Goal: Task Accomplishment & Management: Complete application form

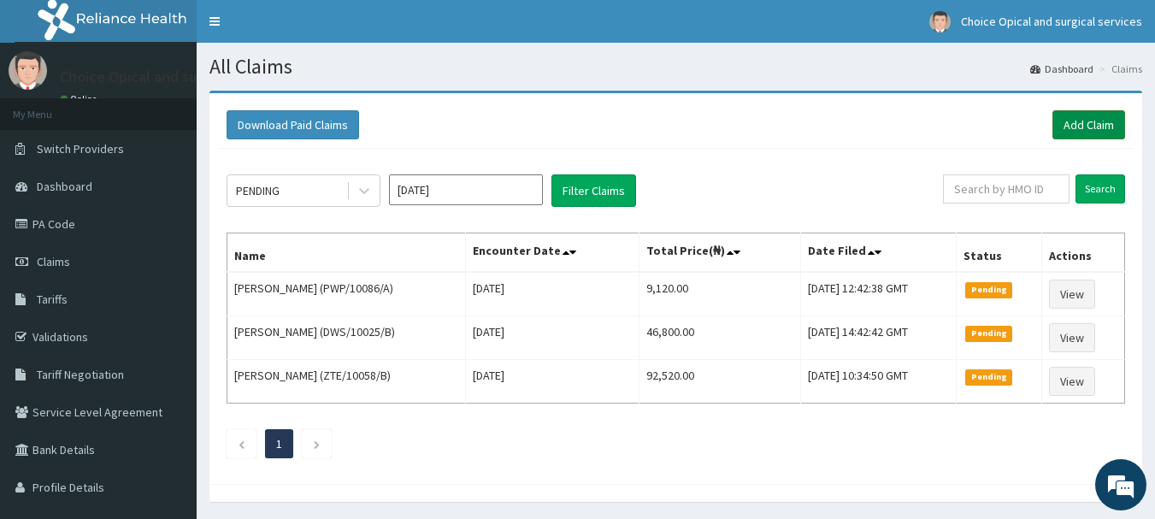
click at [1081, 127] on link "Add Claim" at bounding box center [1088, 124] width 73 height 29
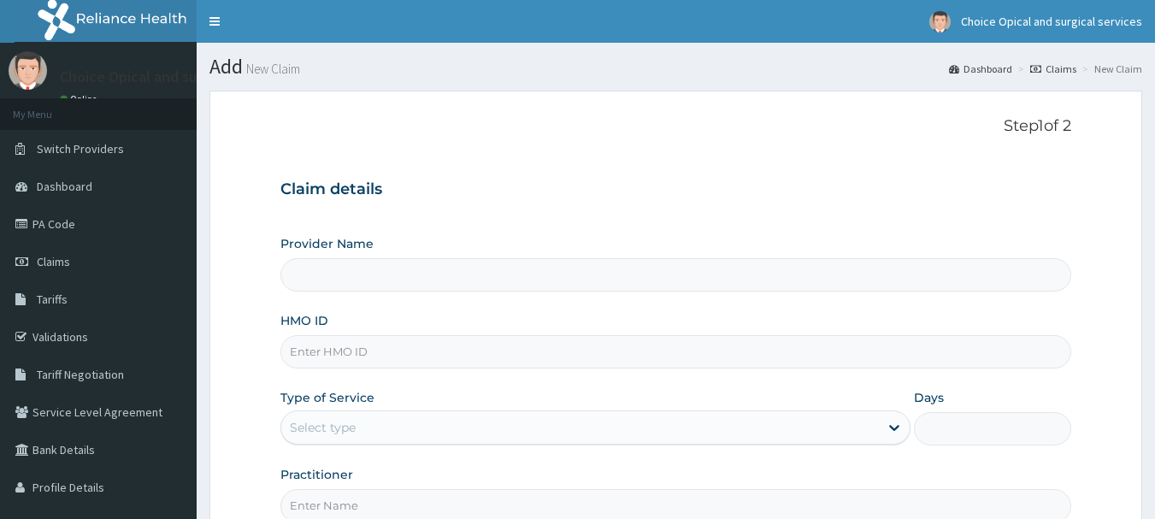
type input "Choice Opticals and surgical services - ikeja"
click at [365, 349] on input "HMO ID" at bounding box center [676, 351] width 792 height 33
paste input "PUC/10004/A"
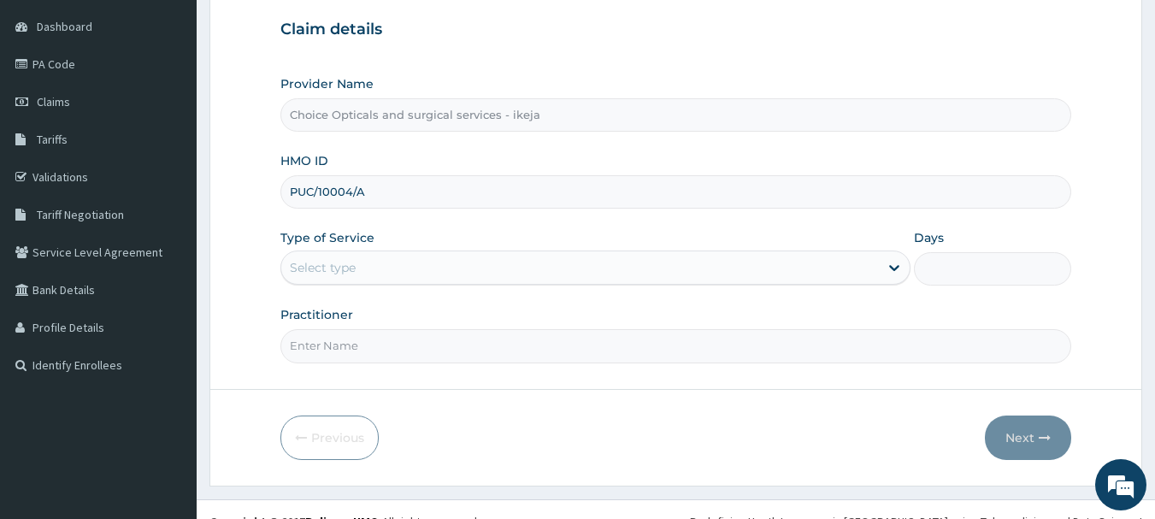
scroll to position [171, 0]
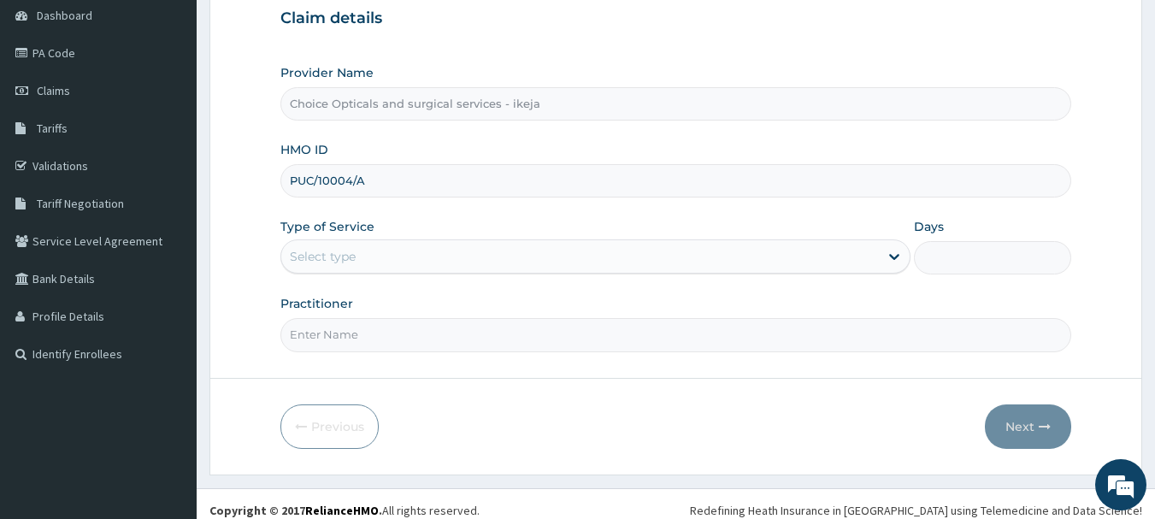
type input "PUC/10004/A"
click at [781, 275] on div "Provider Name Choice Opticals and surgical services - ikeja HMO ID PUC/10004/A …" at bounding box center [676, 207] width 792 height 287
click at [774, 253] on div "Select type" at bounding box center [580, 256] width 598 height 27
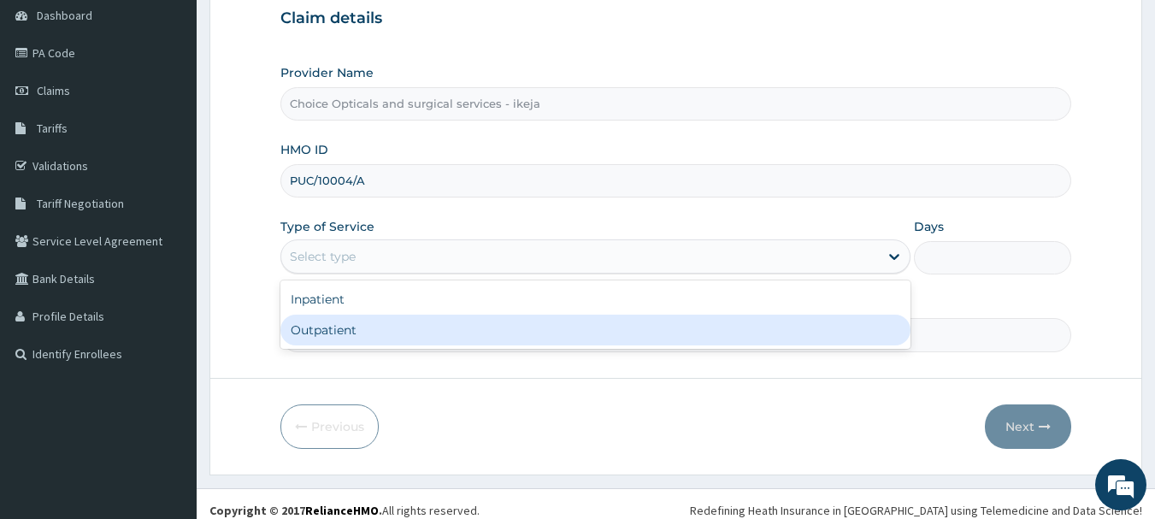
click at [492, 334] on div "Outpatient" at bounding box center [595, 330] width 630 height 31
type input "1"
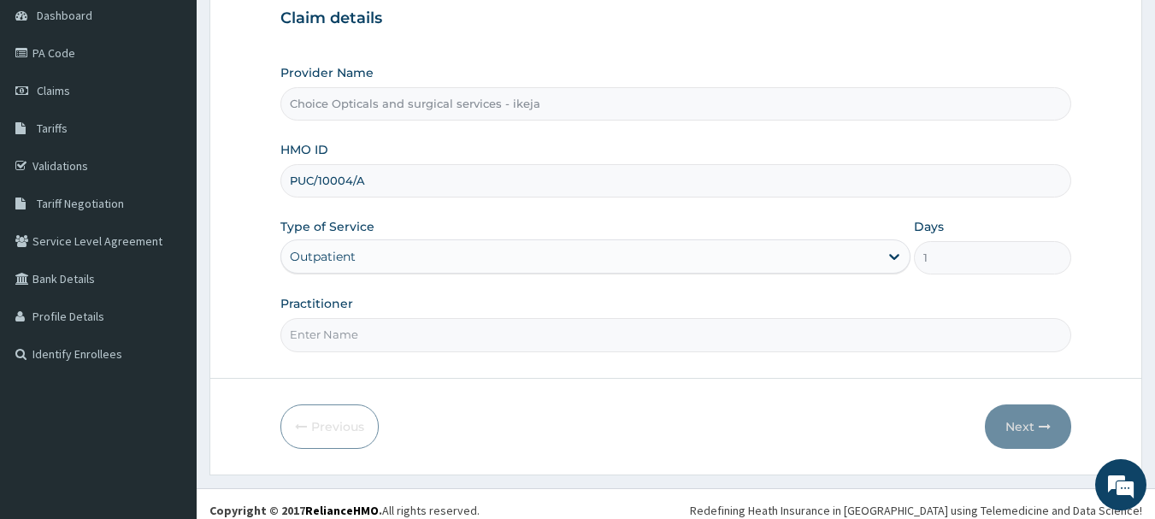
click at [475, 327] on input "Practitioner" at bounding box center [676, 334] width 792 height 33
type input "DR JUDITH"
click at [1017, 427] on button "Next" at bounding box center [1028, 426] width 86 height 44
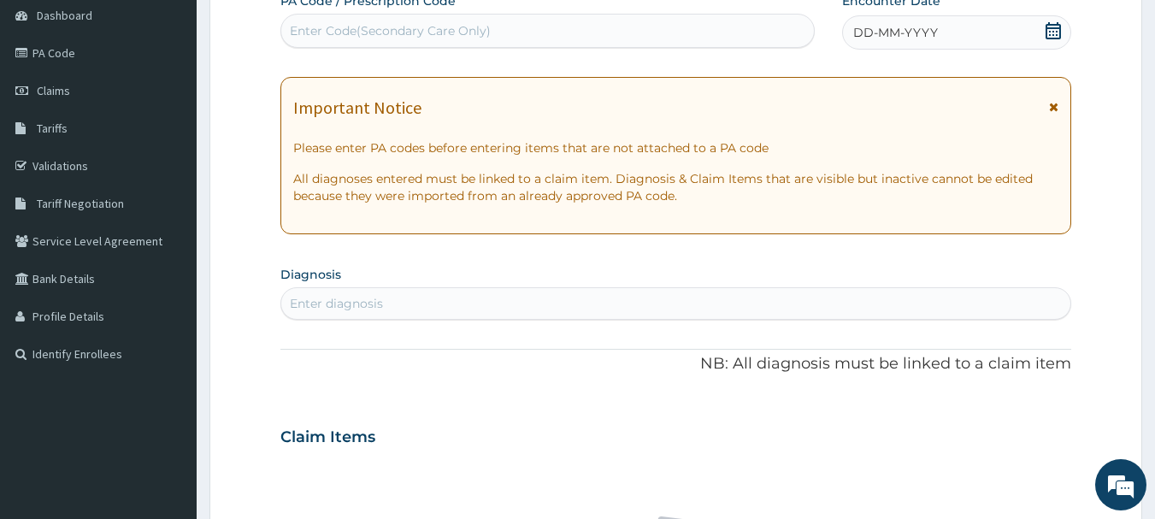
click at [392, 34] on div "Enter Code(Secondary Care Only)" at bounding box center [390, 30] width 201 height 17
paste input "PA/4CCD0A"
type input "PA/4CCD0A"
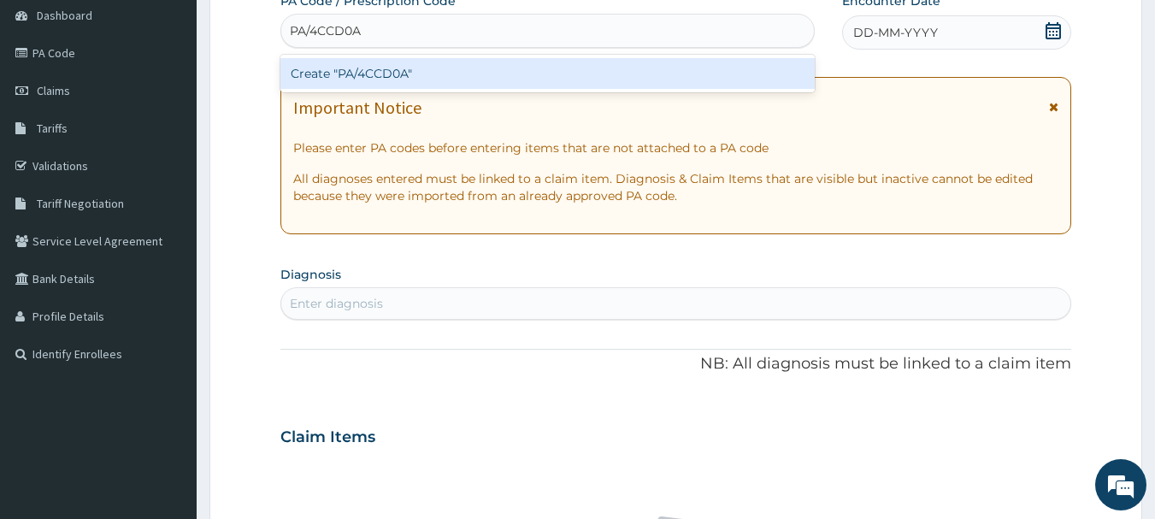
click at [518, 70] on div "Create "PA/4CCD0A"" at bounding box center [547, 73] width 535 height 31
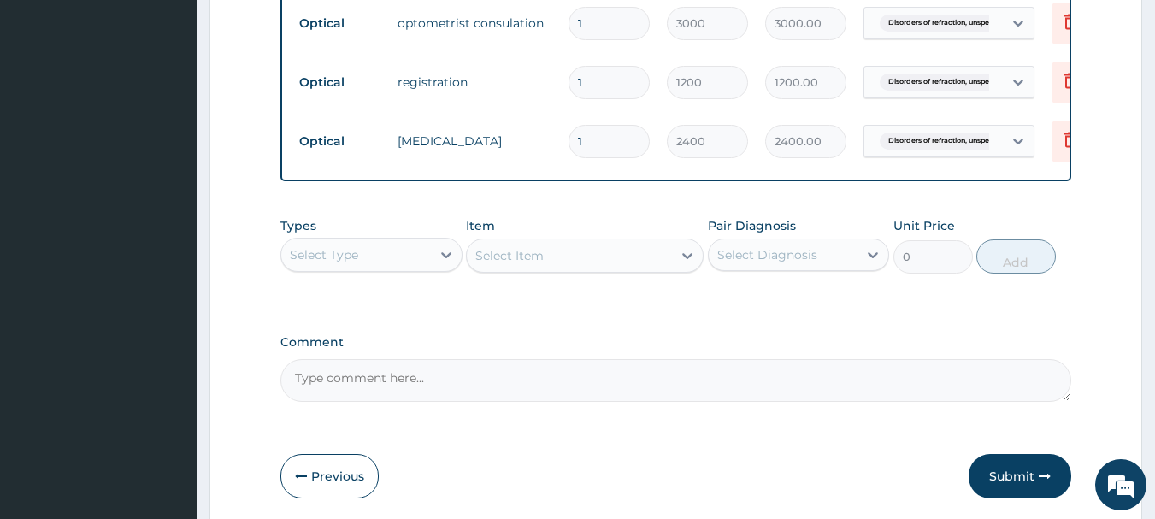
scroll to position [822, 0]
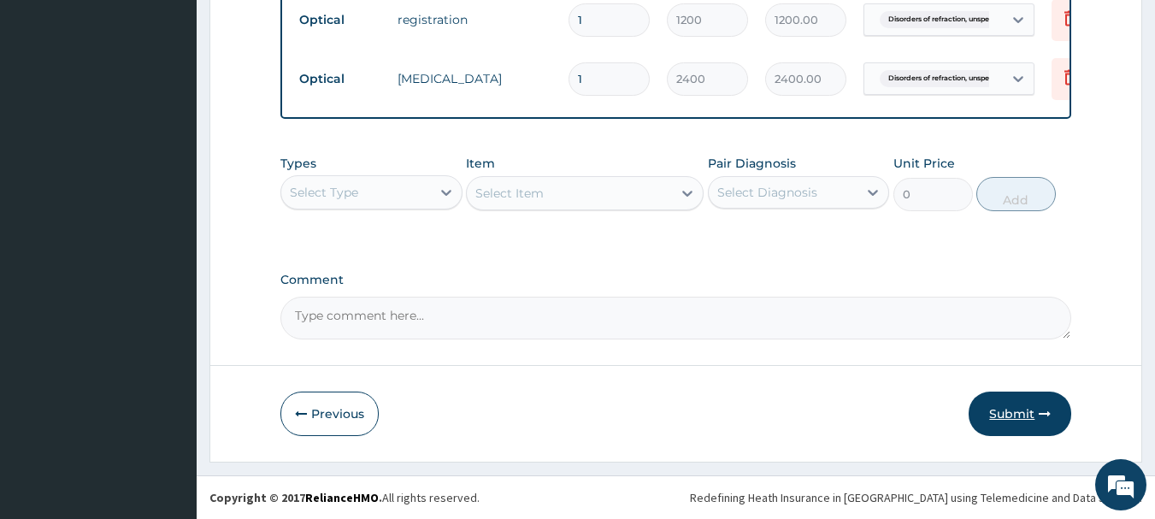
click at [1031, 418] on button "Submit" at bounding box center [1020, 414] width 103 height 44
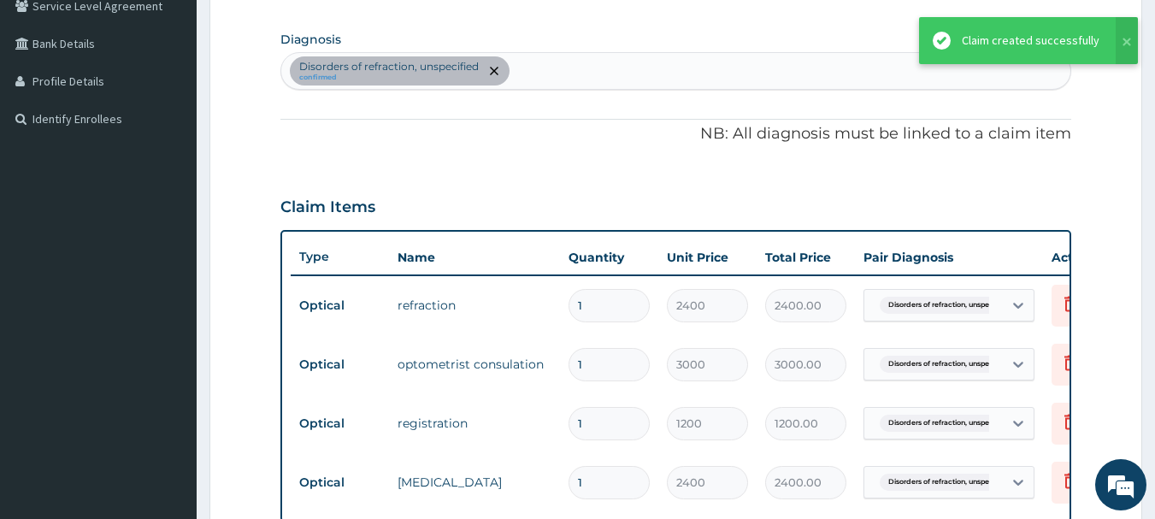
scroll to position [395, 0]
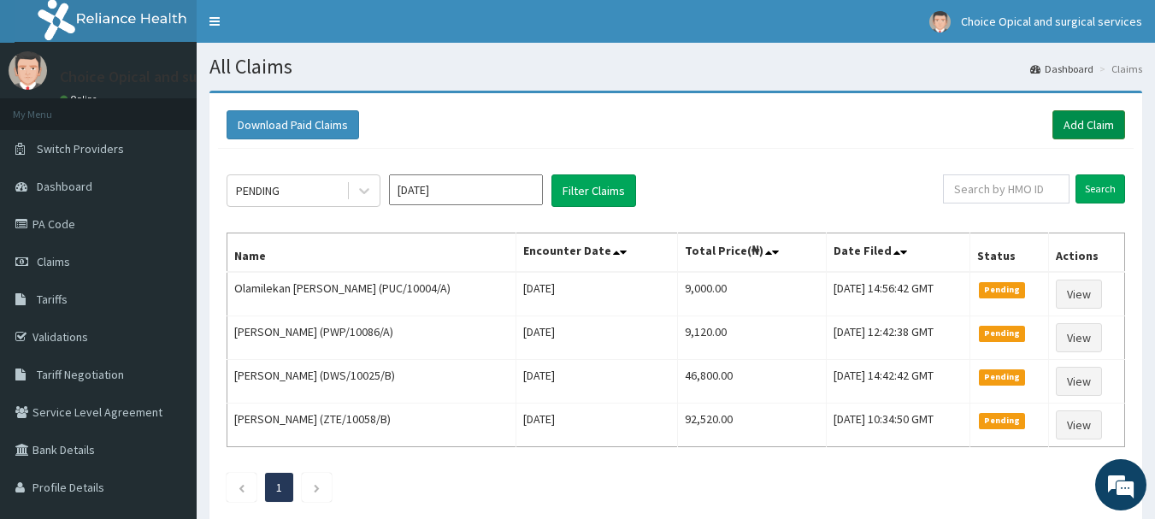
click at [1076, 122] on link "Add Claim" at bounding box center [1088, 124] width 73 height 29
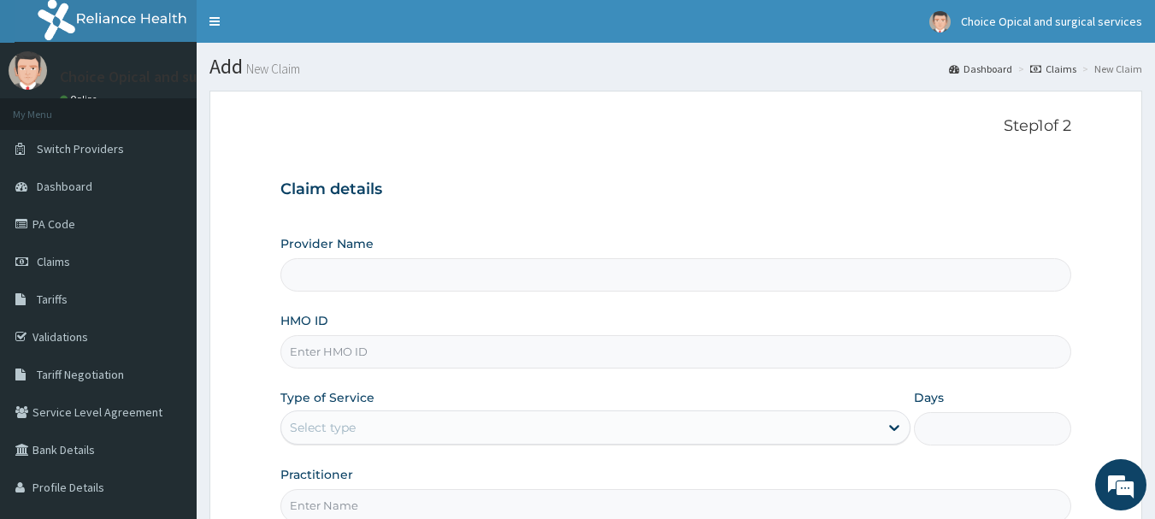
type input "Choice Opticals and surgical services - ikeja"
click at [392, 340] on input "HMO ID" at bounding box center [676, 351] width 792 height 33
paste input "PUC/10004/A"
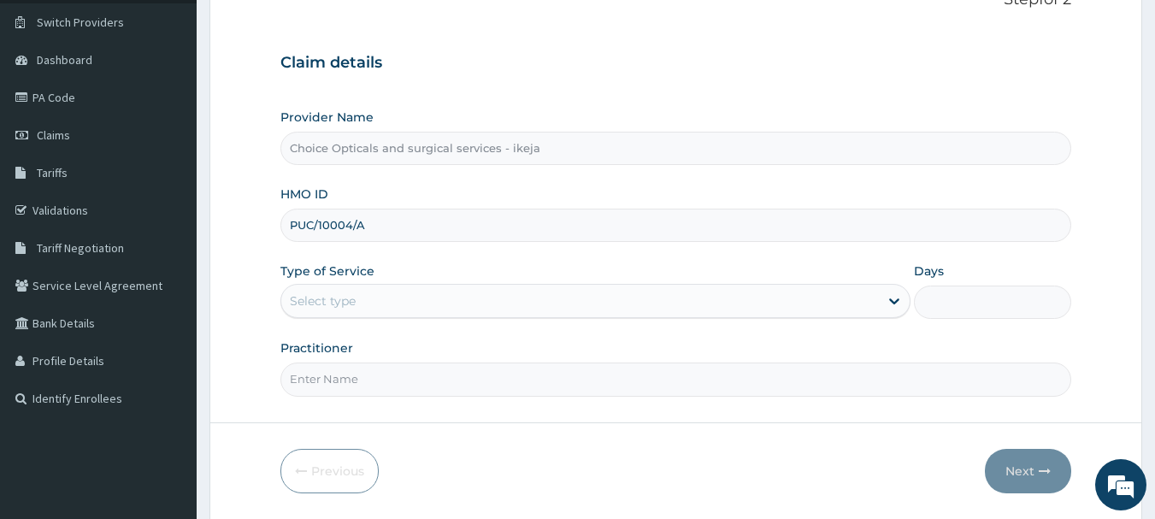
scroll to position [171, 0]
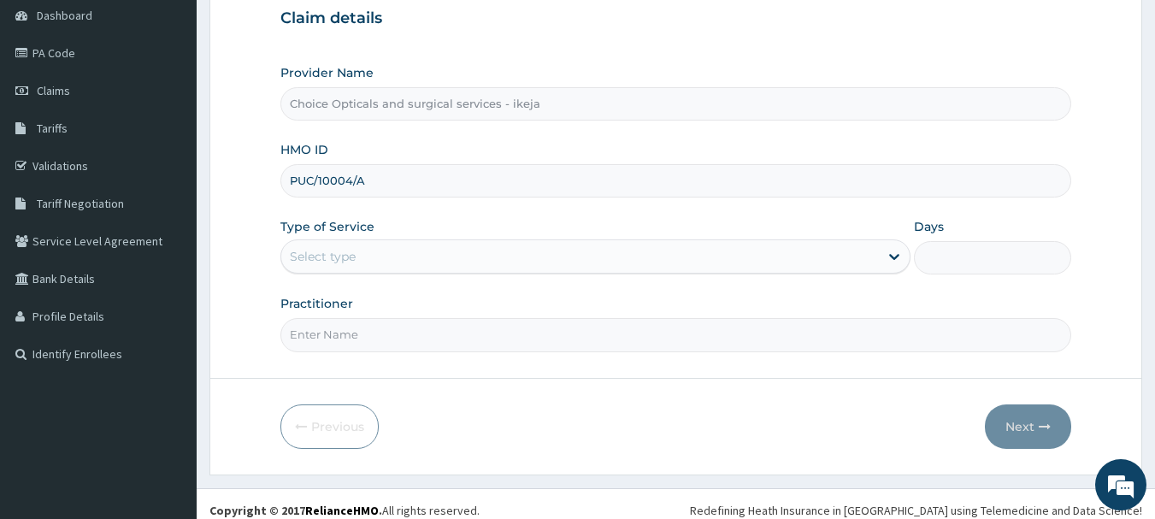
type input "PUC/10004/A"
click at [469, 255] on div "Select type" at bounding box center [580, 256] width 598 height 27
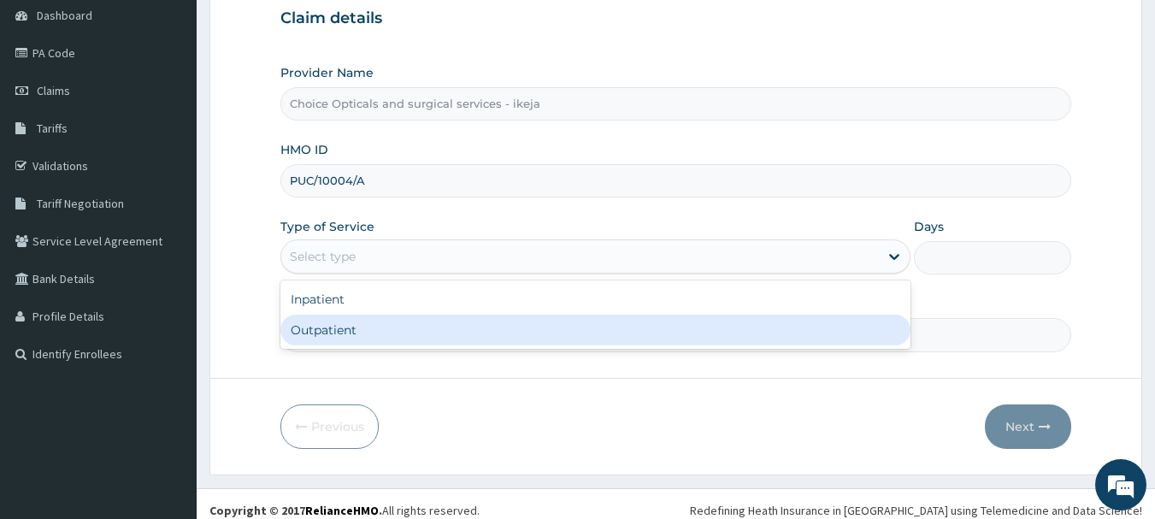
click at [473, 333] on div "Outpatient" at bounding box center [595, 330] width 630 height 31
type input "1"
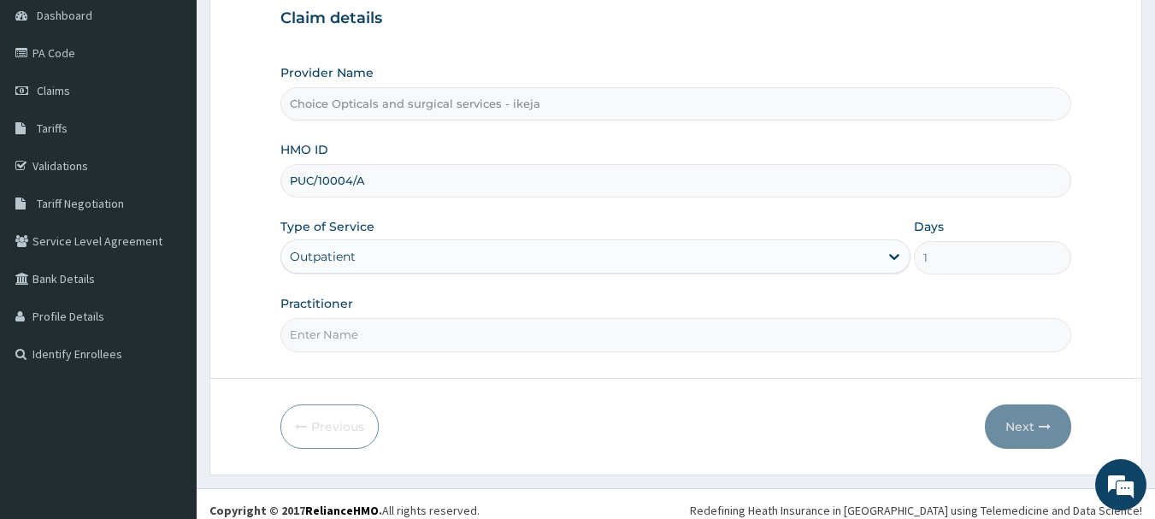
click at [560, 329] on input "Practitioner" at bounding box center [676, 334] width 792 height 33
type input "DR JUDITH"
click at [1027, 425] on button "Next" at bounding box center [1028, 426] width 86 height 44
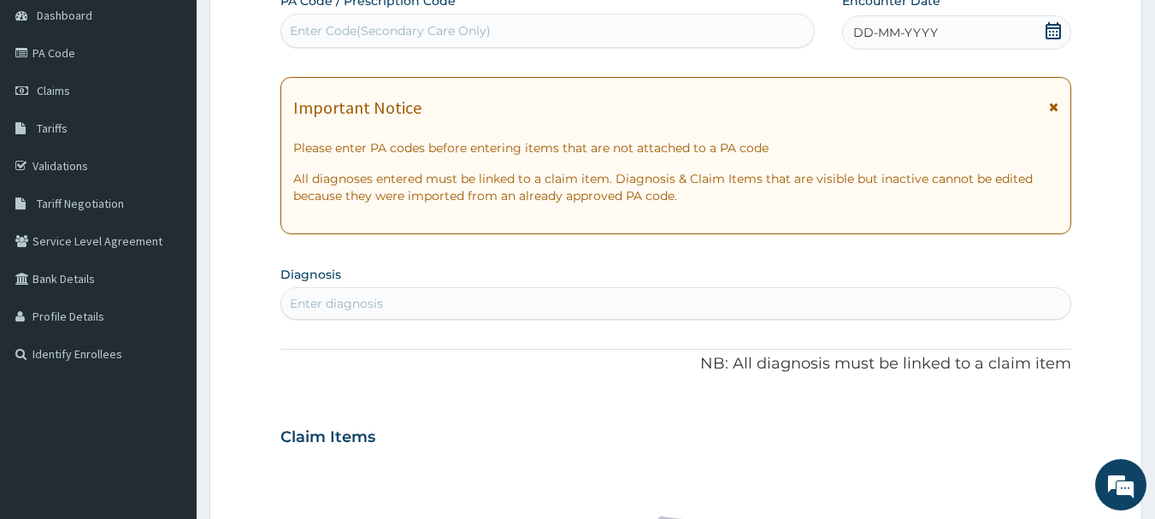
click at [428, 32] on div "Enter Code(Secondary Care Only)" at bounding box center [390, 30] width 201 height 17
drag, startPoint x: 435, startPoint y: 27, endPoint x: 364, endPoint y: 28, distance: 71.0
click at [367, 1] on label "PA Code / Prescription Code" at bounding box center [367, 0] width 175 height 17
click at [363, 34] on div "Enter Code(Secondary Care Only)" at bounding box center [390, 30] width 201 height 17
drag, startPoint x: 368, startPoint y: 33, endPoint x: 321, endPoint y: 34, distance: 47.0
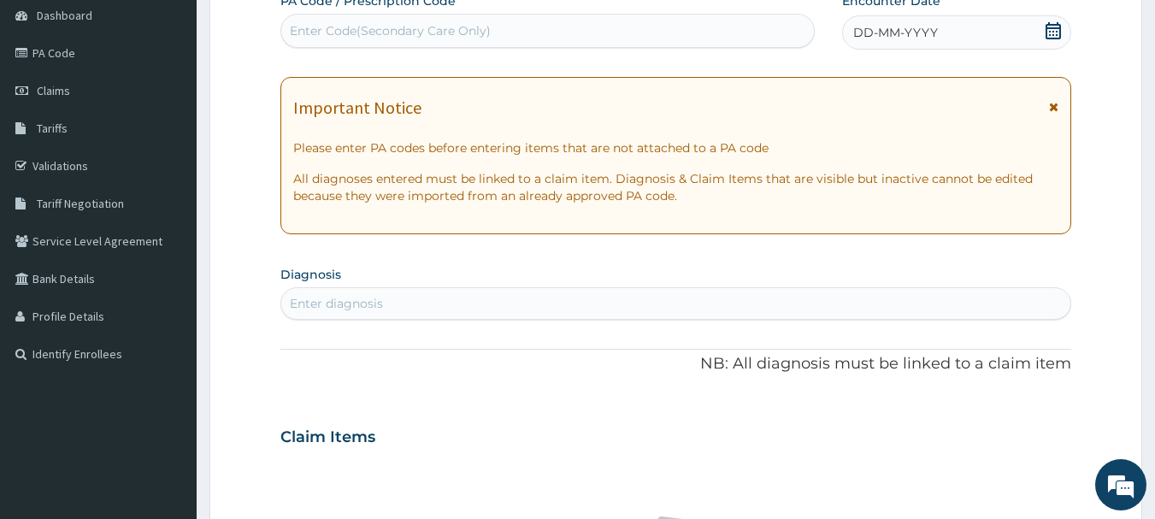
click at [321, 34] on div "Enter Code(Secondary Care Only)" at bounding box center [390, 30] width 201 height 17
click at [347, 33] on div "Enter Code(Secondary Care Only)" at bounding box center [390, 30] width 201 height 17
paste input "PA/F99A64"
type input "PA/F99A64"
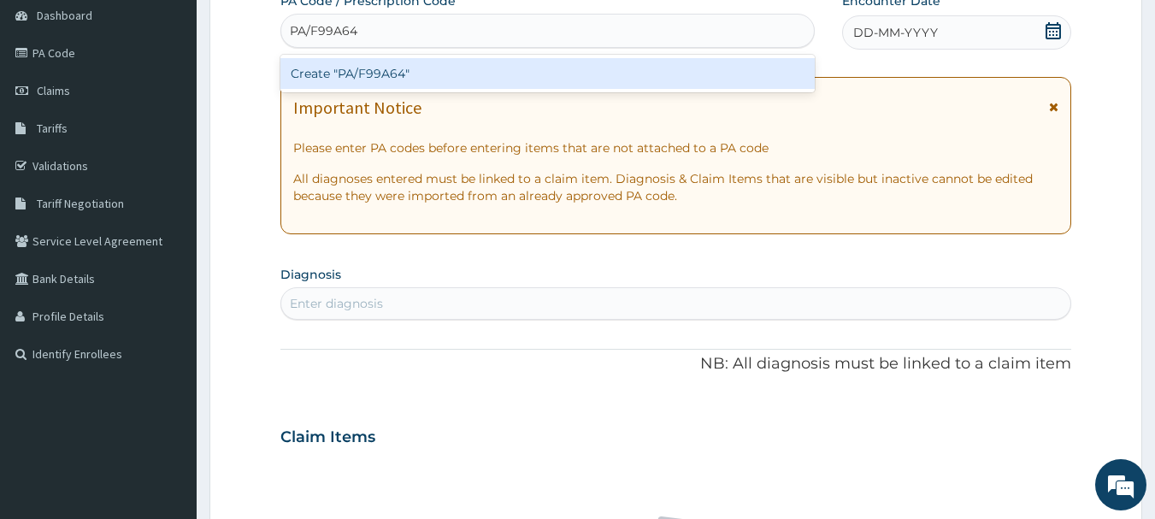
click at [363, 67] on div "Create "PA/F99A64"" at bounding box center [547, 73] width 535 height 31
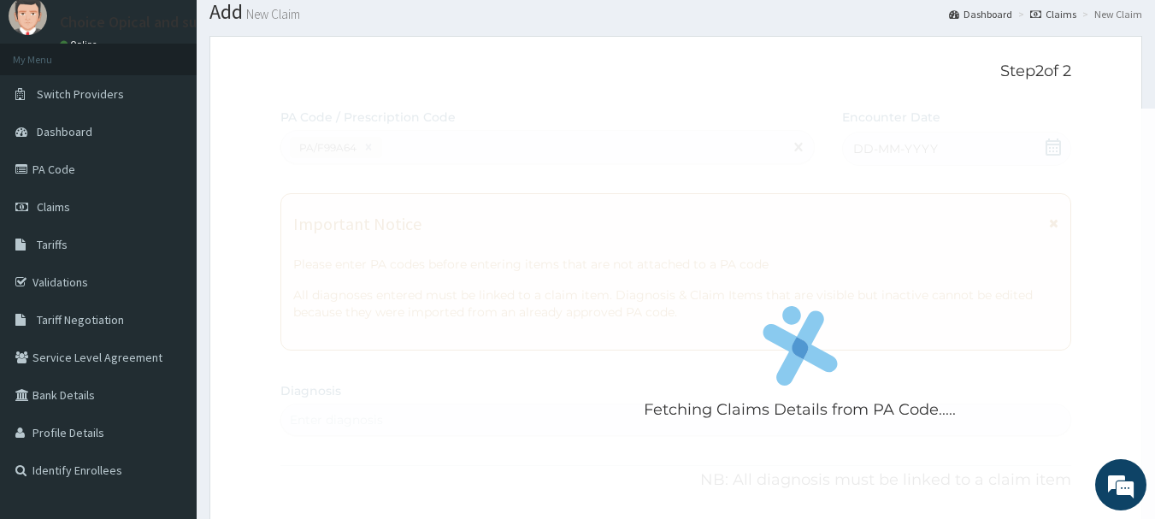
scroll to position [85, 0]
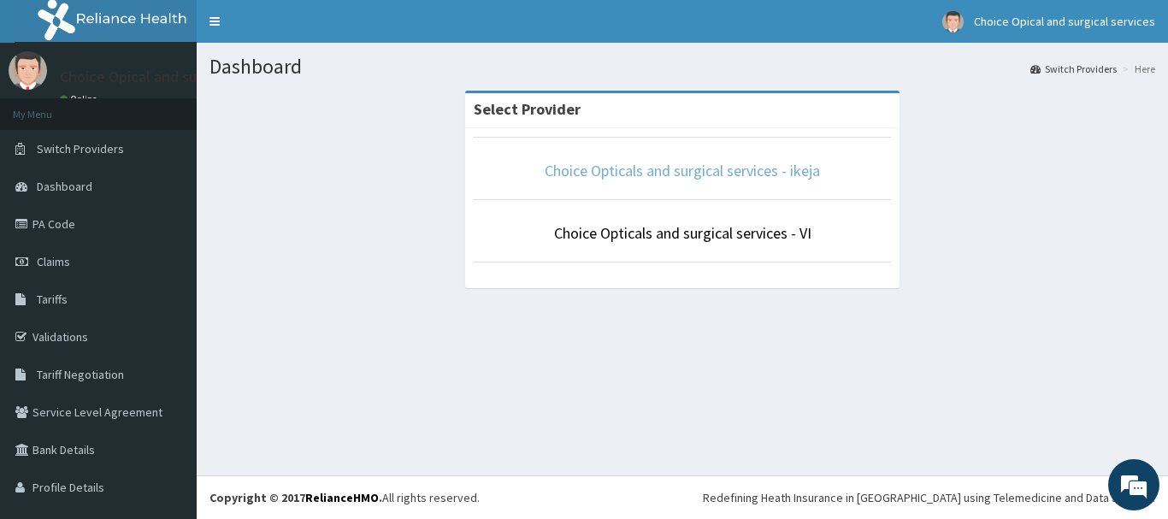
click at [764, 174] on link "Choice Opticals and surgical services - ikeja" at bounding box center [682, 171] width 275 height 20
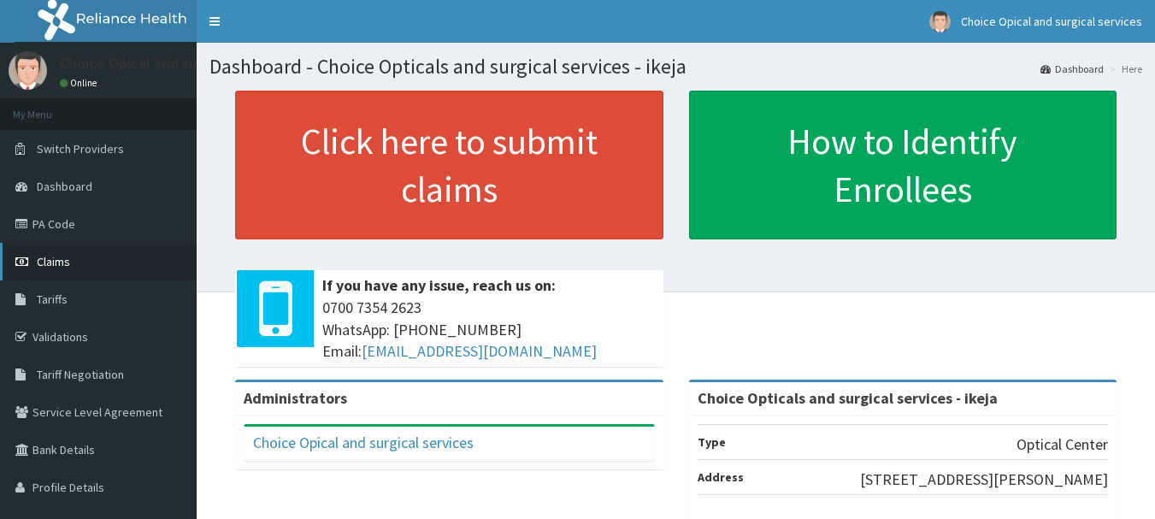
click at [43, 255] on span "Claims" at bounding box center [53, 261] width 33 height 15
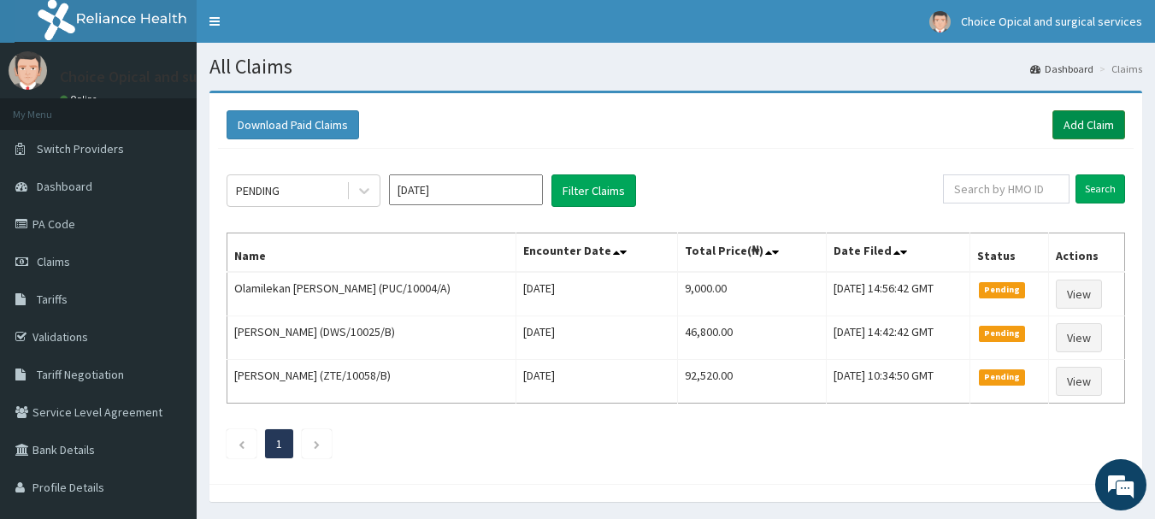
click at [1070, 122] on link "Add Claim" at bounding box center [1088, 124] width 73 height 29
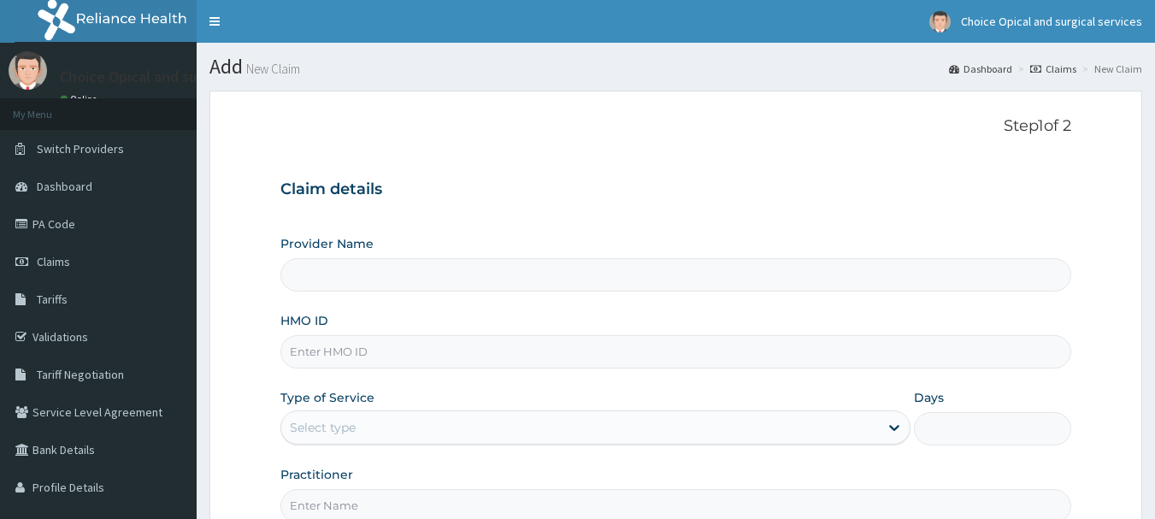
click at [435, 278] on input "Provider Name" at bounding box center [676, 274] width 792 height 33
click at [436, 339] on input "HMO ID" at bounding box center [676, 351] width 792 height 33
type input "Choice Opticals and surgical services - ikeja"
drag, startPoint x: 436, startPoint y: 339, endPoint x: 722, endPoint y: 144, distance: 345.7
click at [722, 144] on div "Step 1 of 2 Claim details Provider Name Choice Opticals and surgical services -…" at bounding box center [676, 319] width 792 height 405
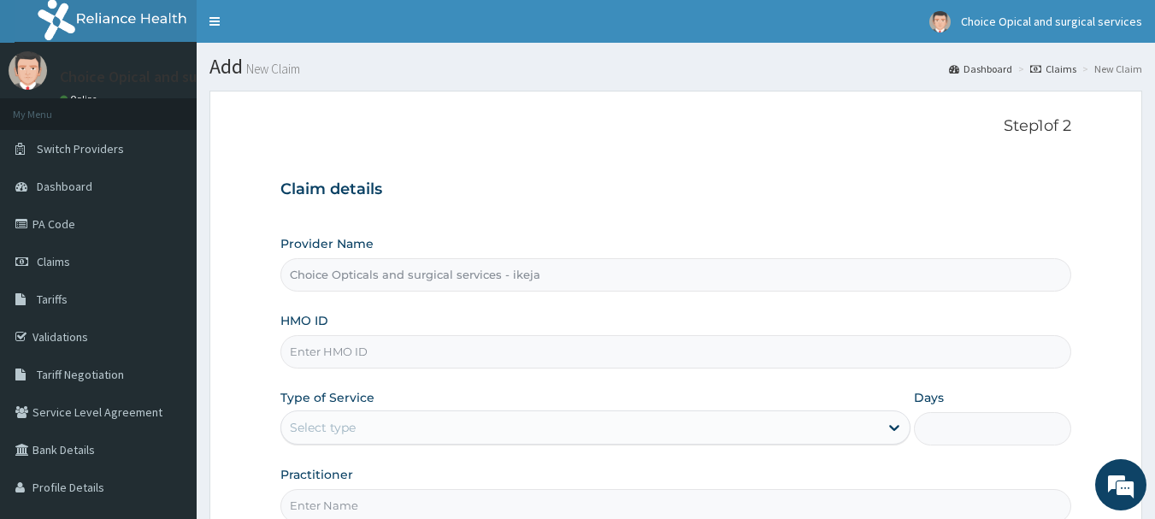
click at [392, 357] on input "HMO ID" at bounding box center [676, 351] width 792 height 33
paste input "PUC/10004/A"
type input "PUC/10004/A"
click at [417, 421] on div "Select type" at bounding box center [580, 427] width 598 height 27
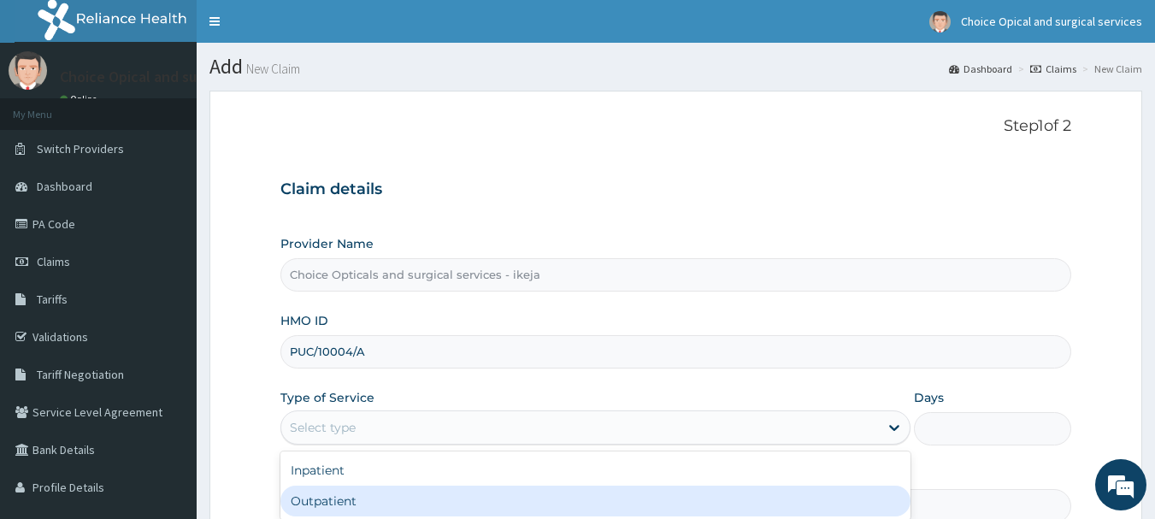
click at [386, 504] on div "Outpatient" at bounding box center [595, 501] width 630 height 31
type input "1"
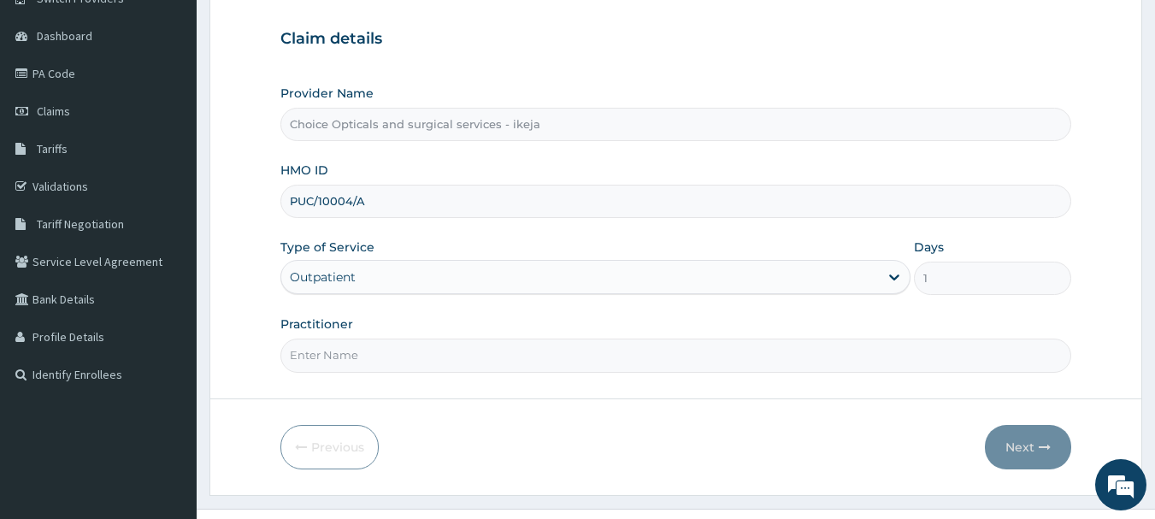
scroll to position [184, 0]
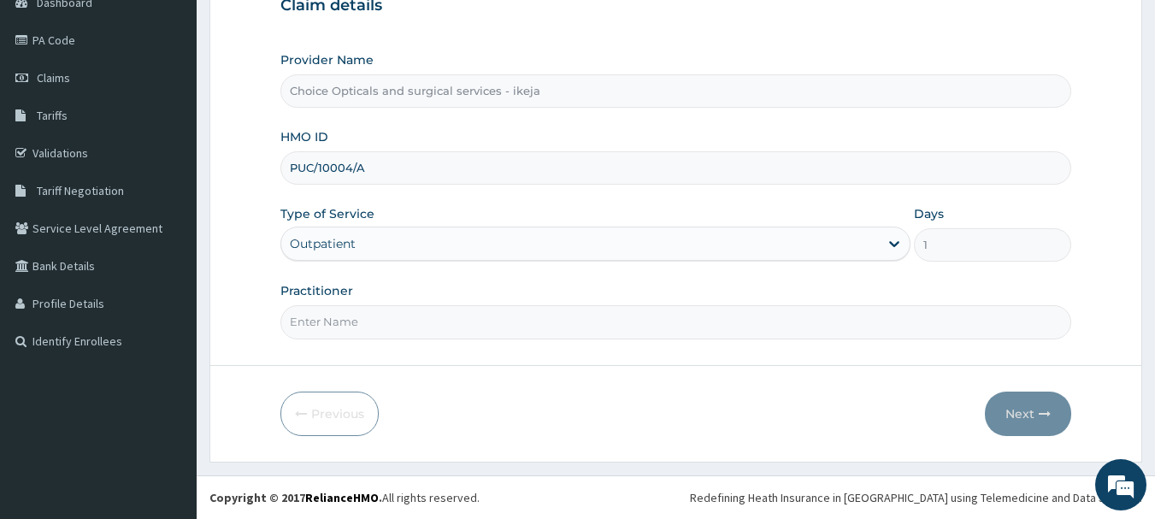
click at [386, 322] on input "Practitioner" at bounding box center [676, 321] width 792 height 33
type input "DR JUDITH"
click at [1012, 416] on button "Next" at bounding box center [1028, 414] width 86 height 44
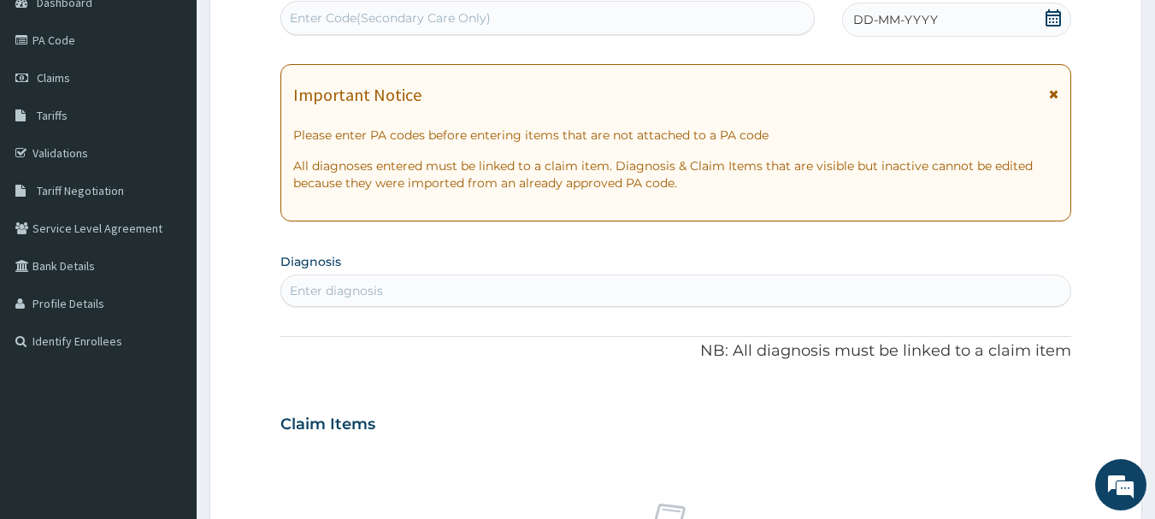
click at [513, 15] on div "Enter Code(Secondary Care Only)" at bounding box center [547, 17] width 533 height 27
drag, startPoint x: 500, startPoint y: 7, endPoint x: 377, endPoint y: 42, distance: 128.0
click at [368, 62] on div "PA Code / Prescription Code Select is focused ,type to refine list, press Down …" at bounding box center [676, 421] width 792 height 885
click at [385, 19] on div "Enter Code(Secondary Care Only)" at bounding box center [390, 17] width 201 height 17
paste input "PA/F99A64"
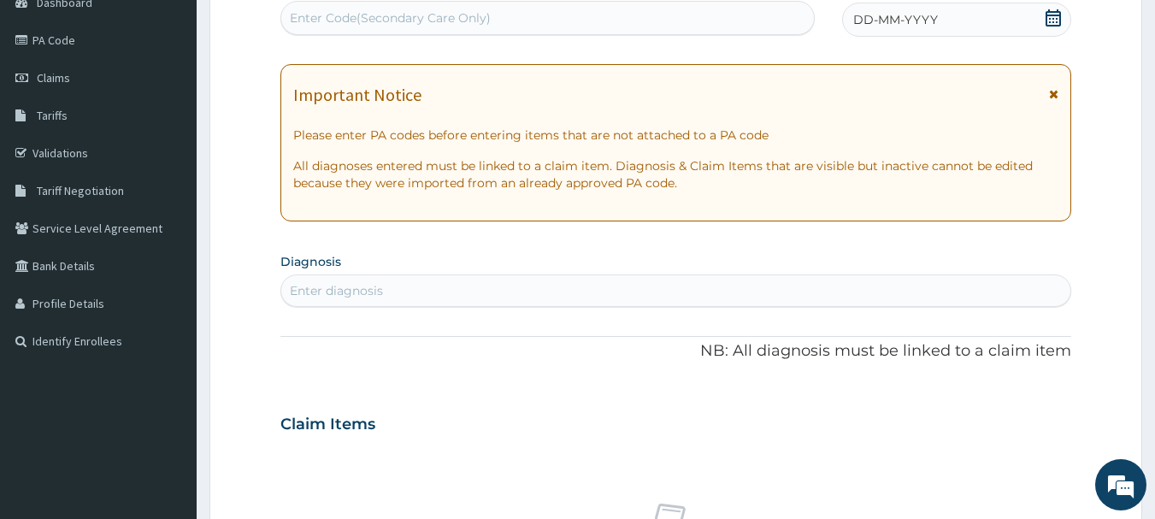
type input "PA/F99A64"
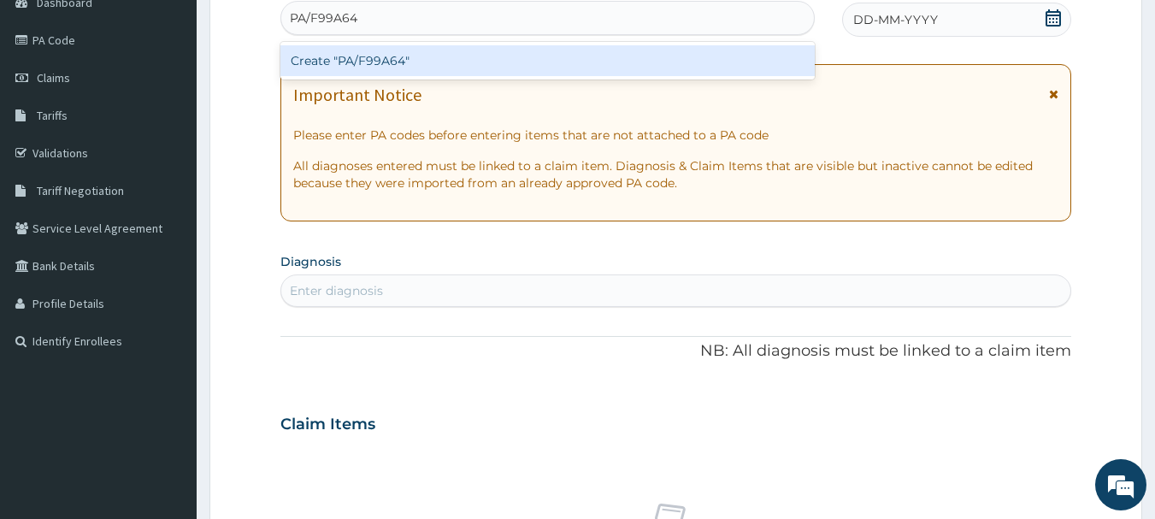
click at [428, 70] on div "Create "PA/F99A64"" at bounding box center [547, 60] width 535 height 31
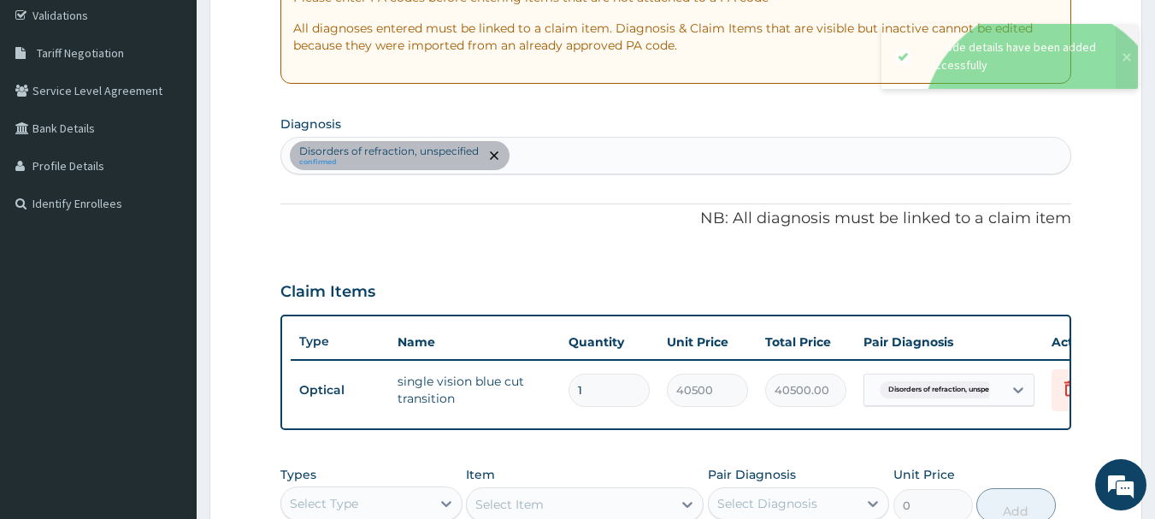
scroll to position [551, 0]
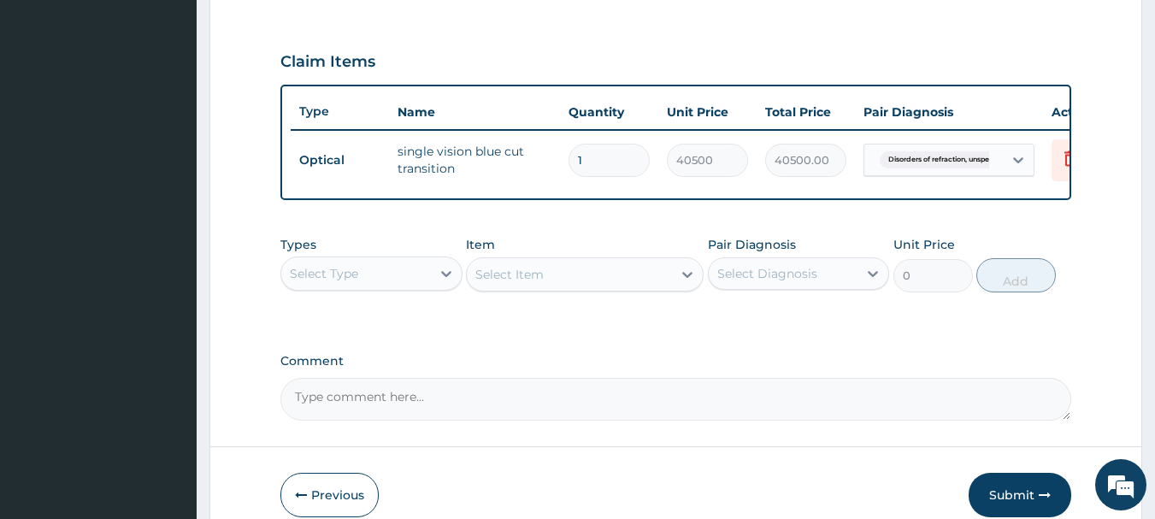
click at [405, 413] on textarea "Comment" at bounding box center [676, 399] width 792 height 43
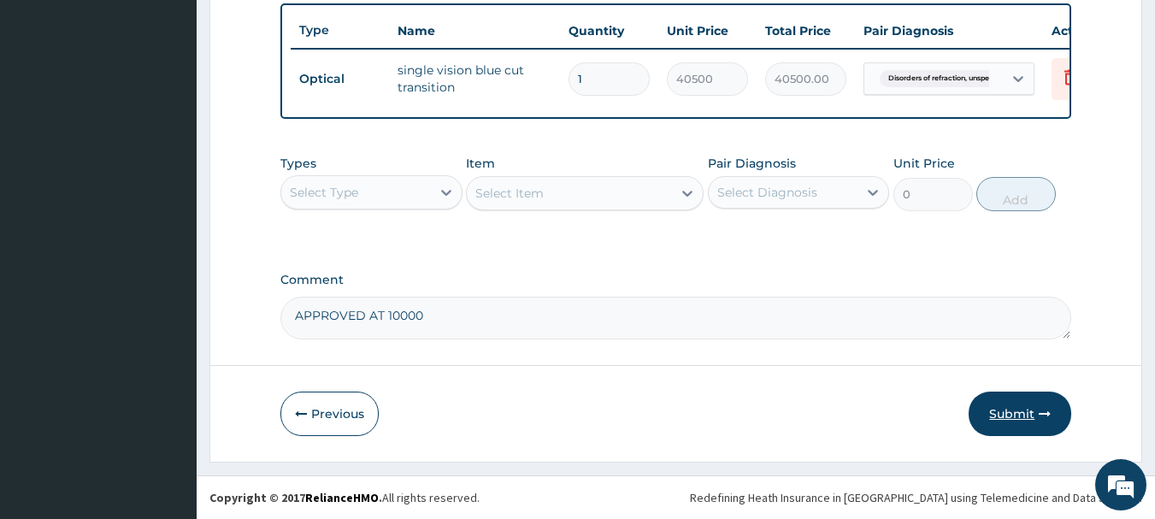
type textarea "APPROVED AT 10000"
click at [998, 410] on button "Submit" at bounding box center [1020, 414] width 103 height 44
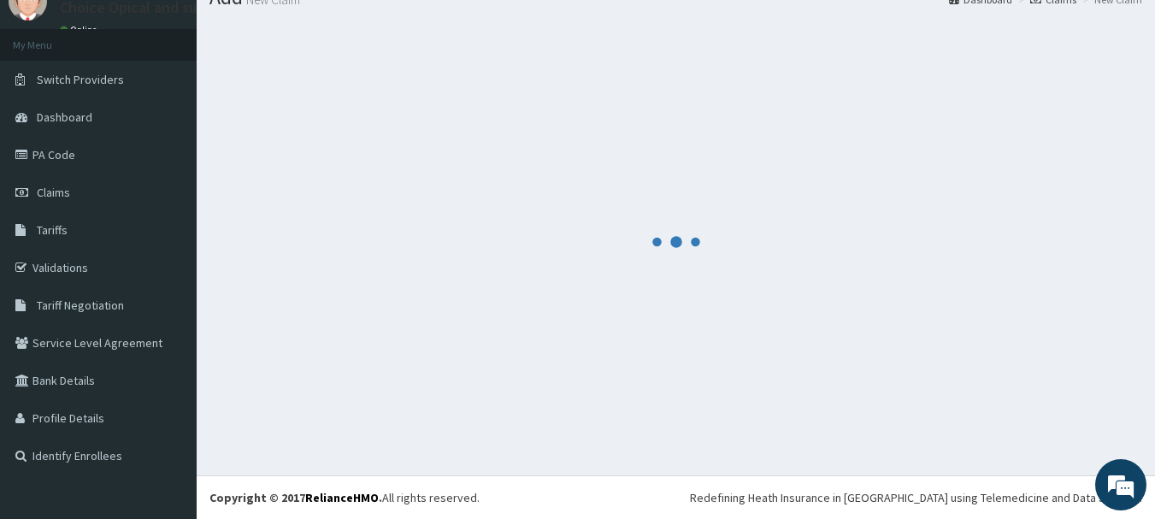
scroll to position [69, 0]
